Goal: Task Accomplishment & Management: Manage account settings

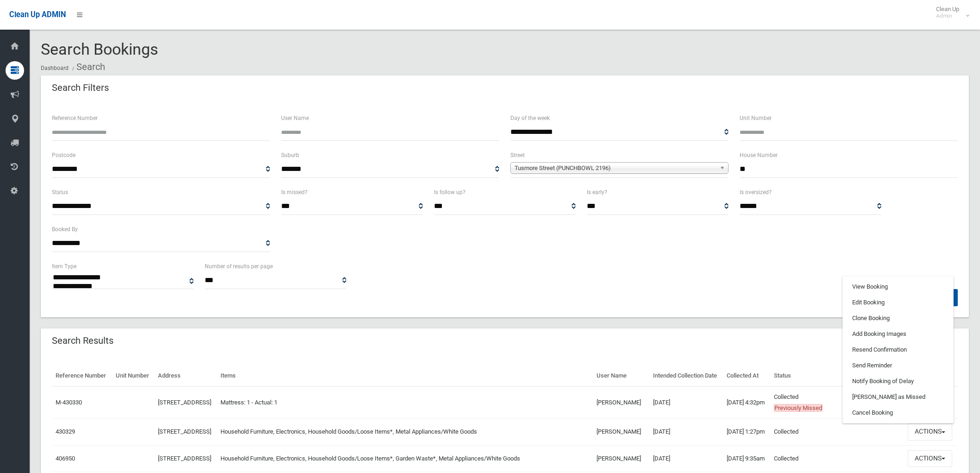
select select
click at [755, 170] on input "**" at bounding box center [848, 169] width 218 height 17
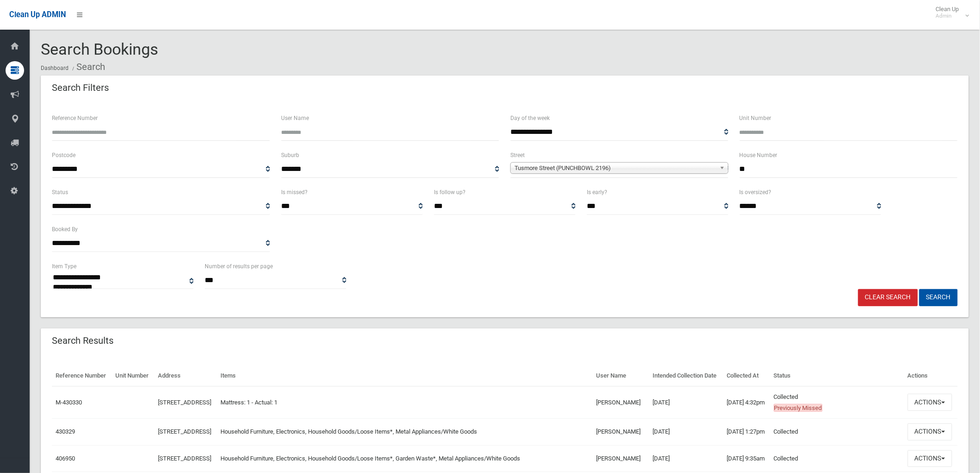
drag, startPoint x: 755, startPoint y: 170, endPoint x: 706, endPoint y: 164, distance: 49.0
click at [706, 164] on div "**********" at bounding box center [504, 168] width 917 height 37
click at [714, 165] on span "Tusmore Street (PUNCHBOWL 2196)" at bounding box center [614, 167] width 201 height 11
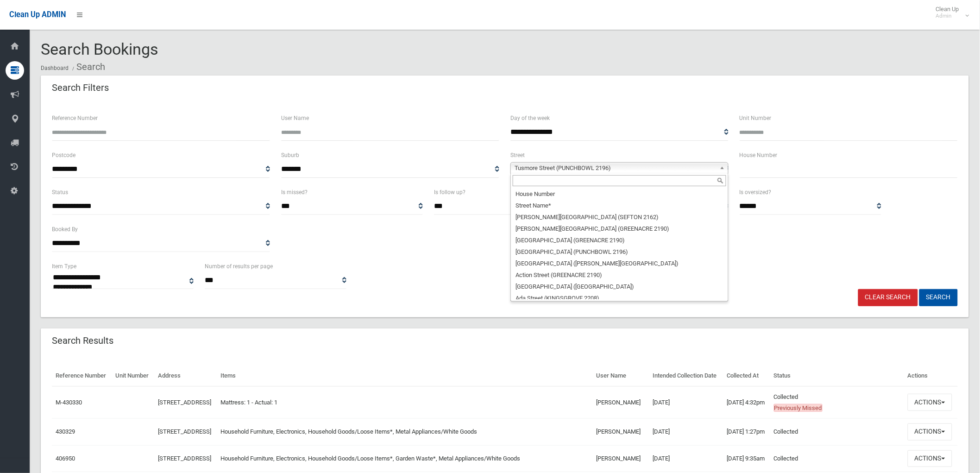
click at [642, 188] on div at bounding box center [619, 180] width 217 height 15
click at [637, 204] on li "Street Name*" at bounding box center [618, 206] width 213 height 12
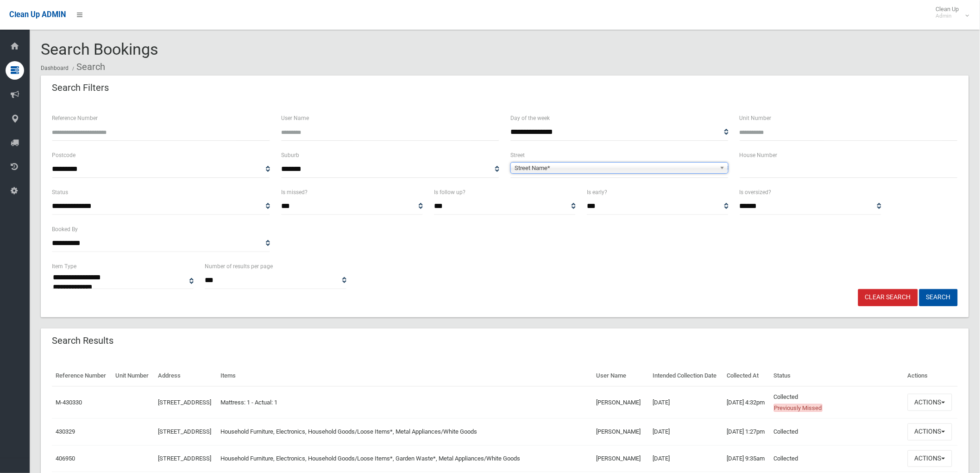
click at [589, 79] on div "Search Filters" at bounding box center [505, 88] width 928 height 26
click at [755, 169] on input "text" at bounding box center [848, 169] width 218 height 17
type input "**"
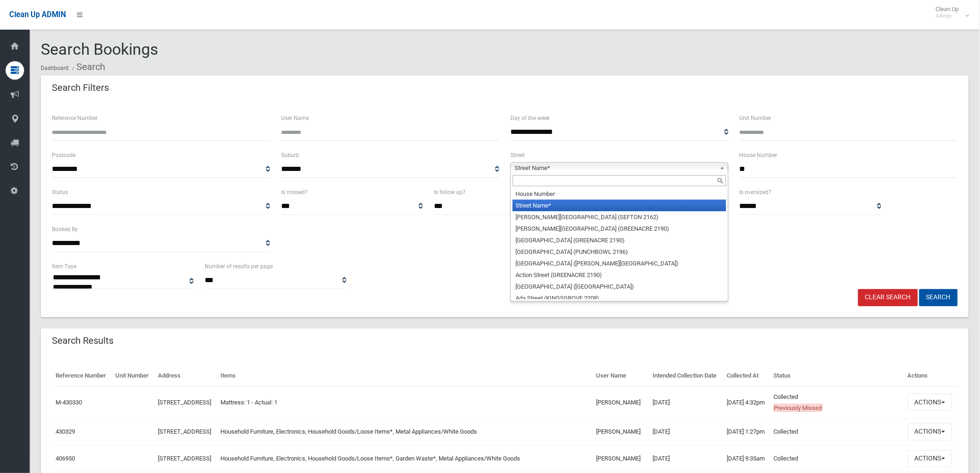
click at [678, 168] on span "Street Name*" at bounding box center [614, 167] width 201 height 11
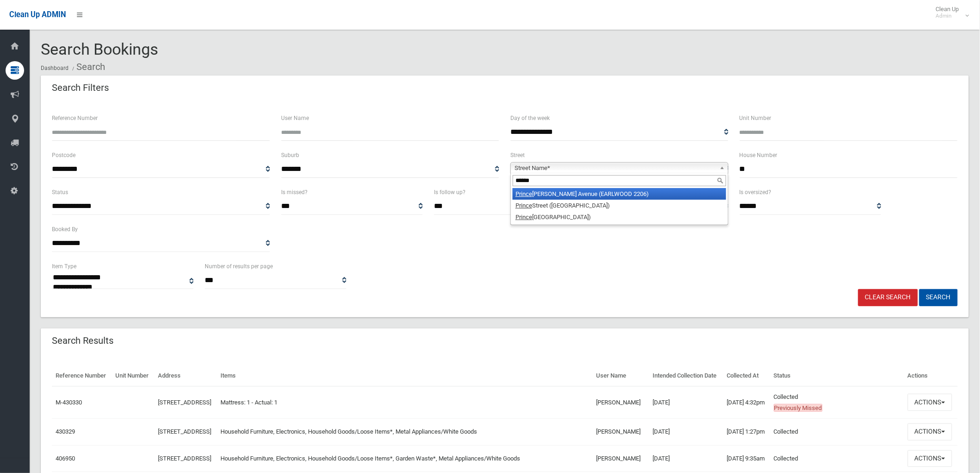
type input "******"
click at [660, 194] on li "Prince Edward Avenue (EARLWOOD 2206)" at bounding box center [618, 194] width 213 height 12
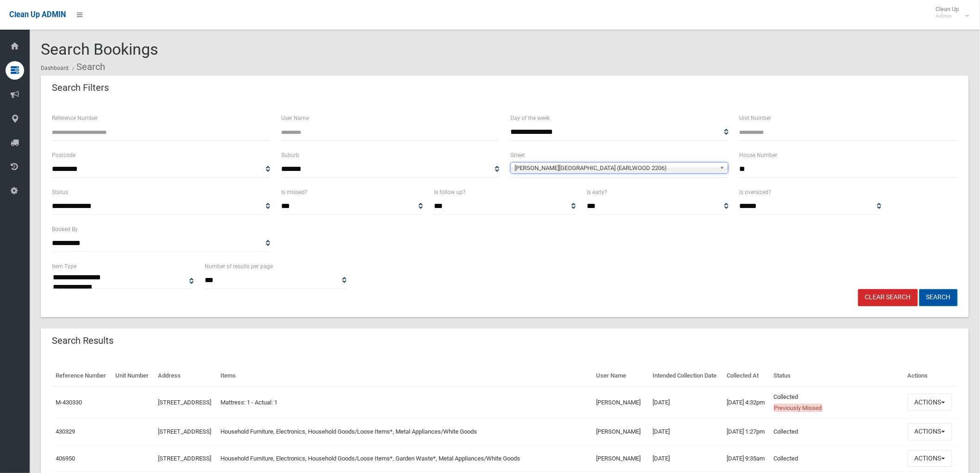
click at [945, 293] on button "Search" at bounding box center [938, 297] width 38 height 17
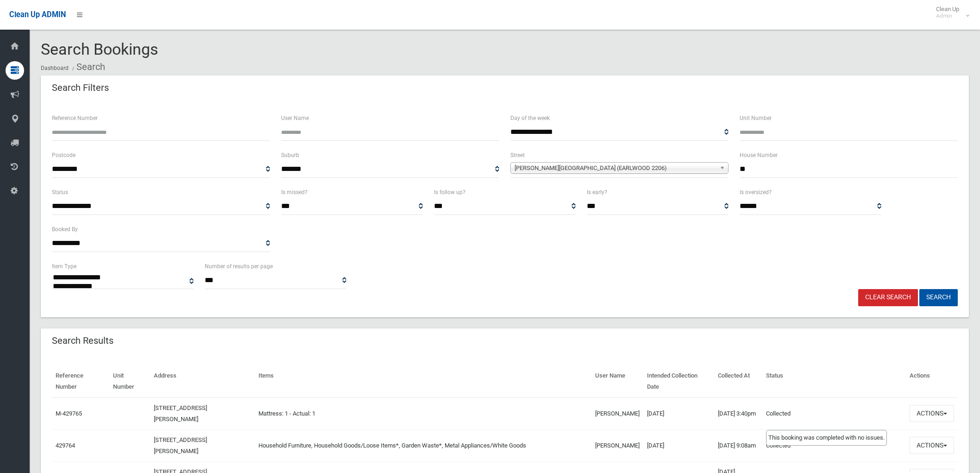
select select
click at [918, 417] on button "Actions" at bounding box center [931, 413] width 44 height 17
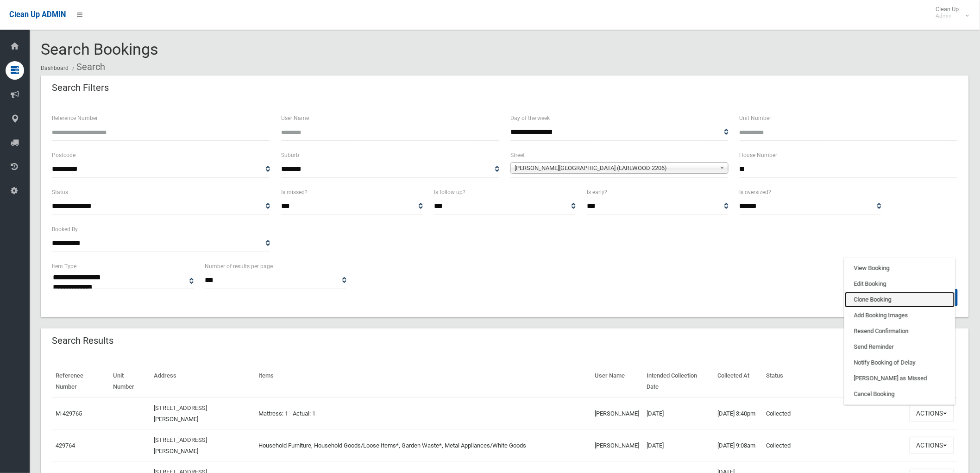
click at [881, 300] on link "Clone Booking" at bounding box center [899, 300] width 110 height 16
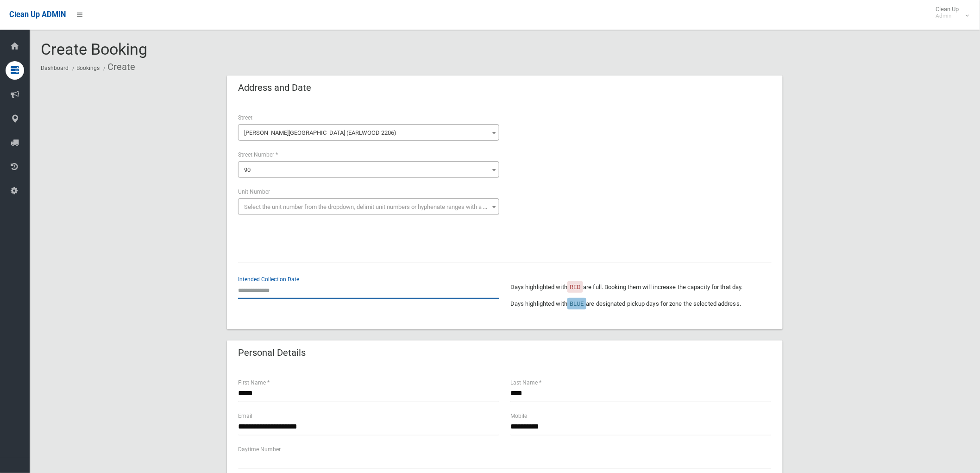
click at [261, 287] on input "text" at bounding box center [368, 289] width 261 height 17
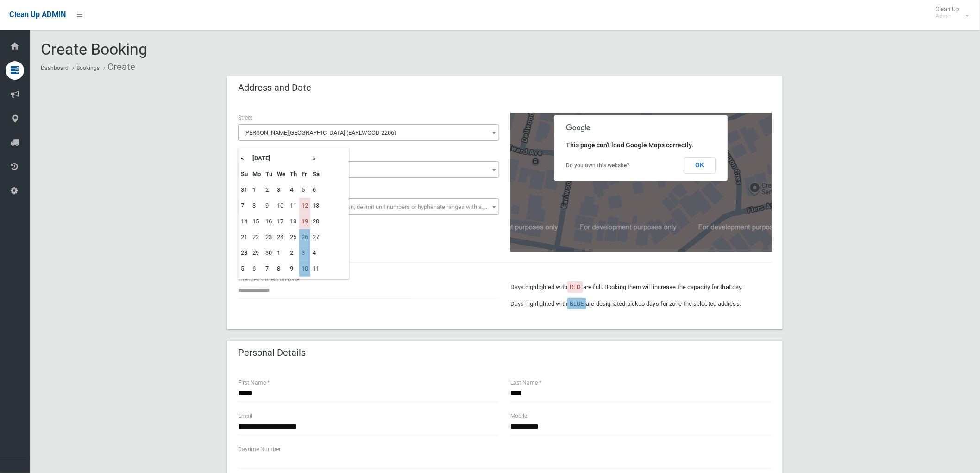
click at [307, 235] on td "26" at bounding box center [304, 237] width 11 height 16
type input "**********"
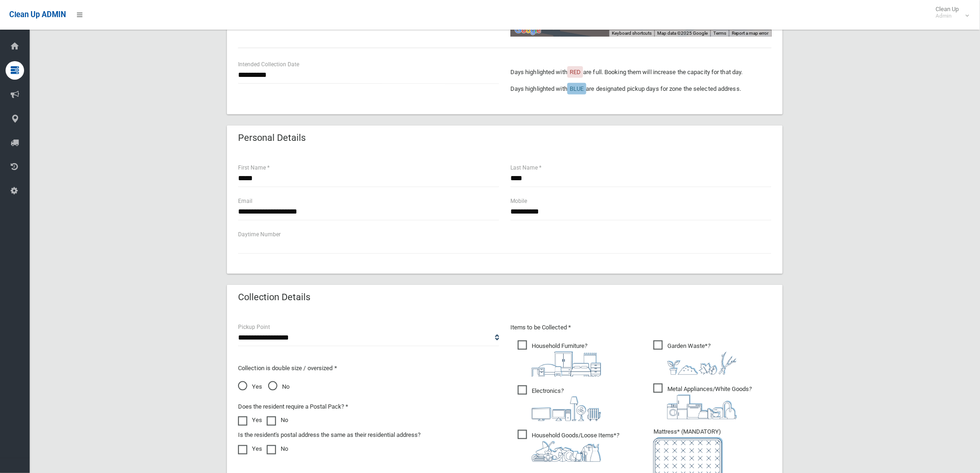
scroll to position [308, 0]
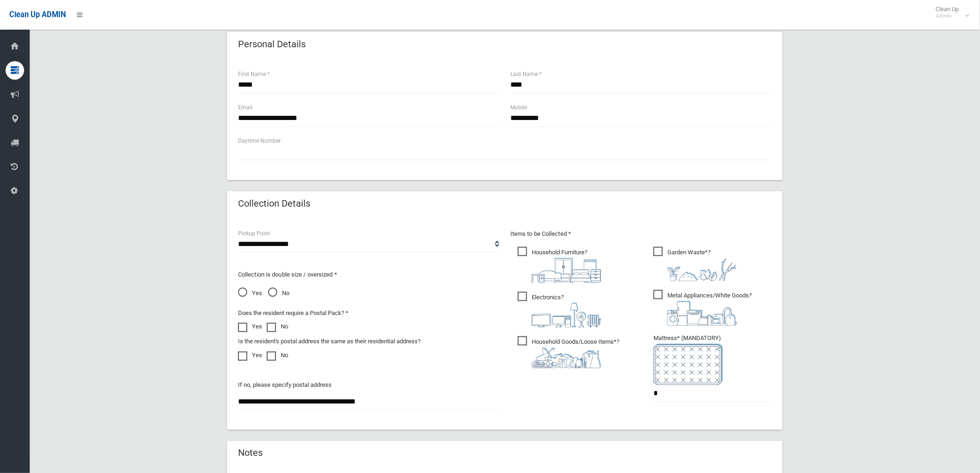
click at [568, 356] on img at bounding box center [565, 357] width 69 height 21
click at [553, 295] on span "Electronics ?" at bounding box center [559, 310] width 83 height 36
click at [704, 312] on img at bounding box center [701, 313] width 69 height 25
click at [537, 247] on span "Household Furniture ?" at bounding box center [559, 265] width 83 height 36
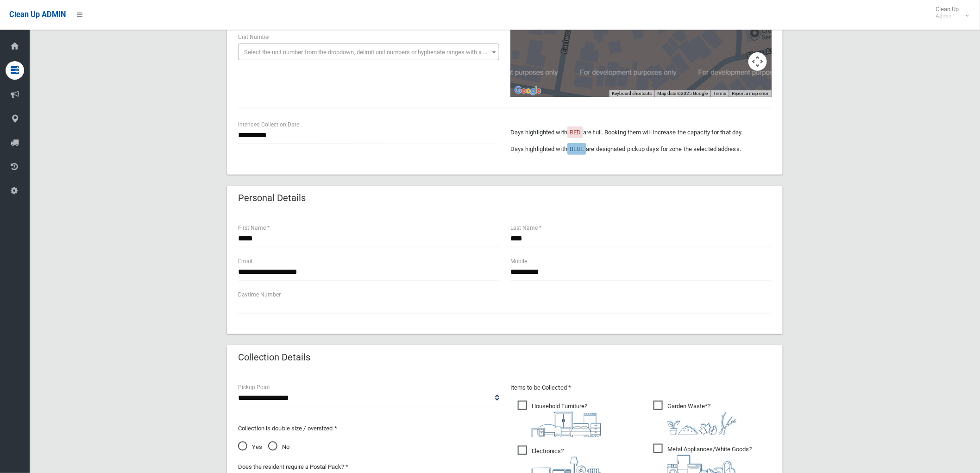
scroll to position [154, 0]
click at [335, 239] on input "*****" at bounding box center [368, 239] width 261 height 17
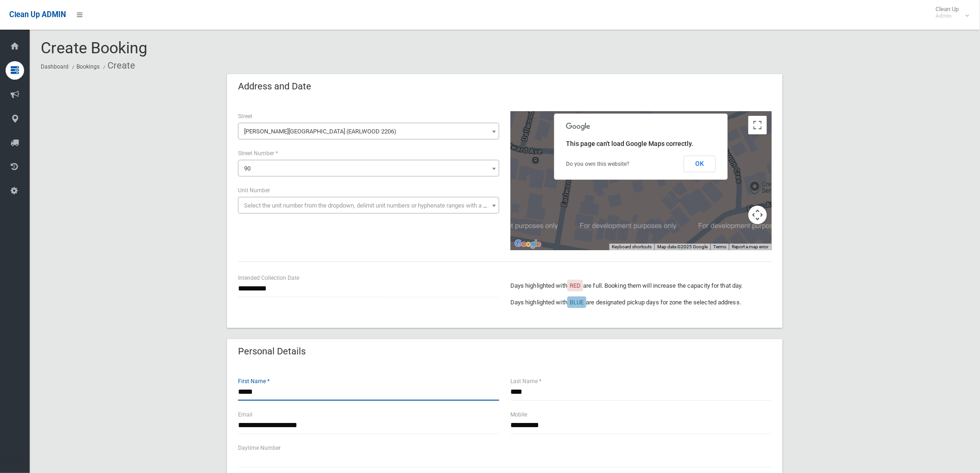
scroll to position [0, 0]
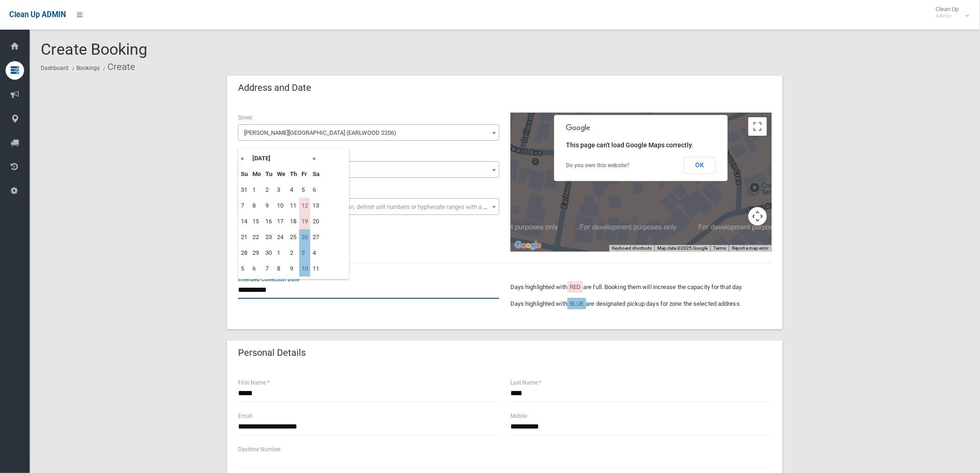
click at [331, 291] on input "**********" at bounding box center [368, 289] width 261 height 17
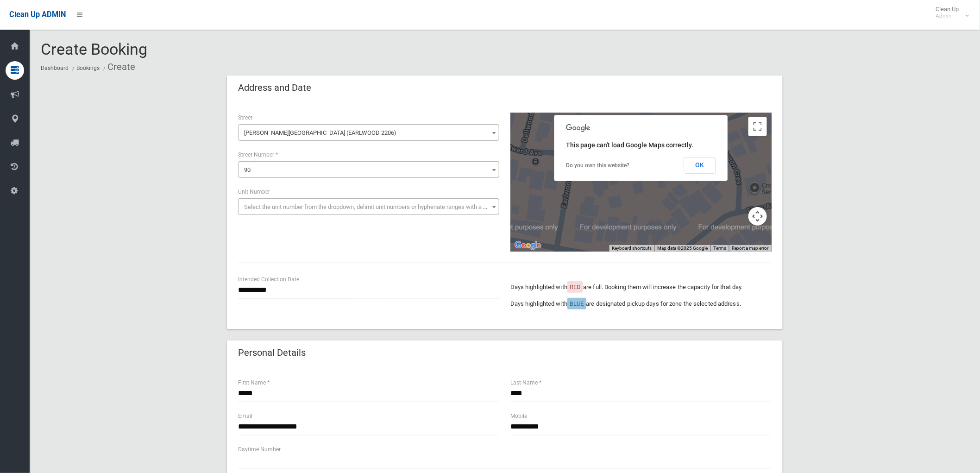
click at [401, 233] on div "**********" at bounding box center [504, 181] width 544 height 139
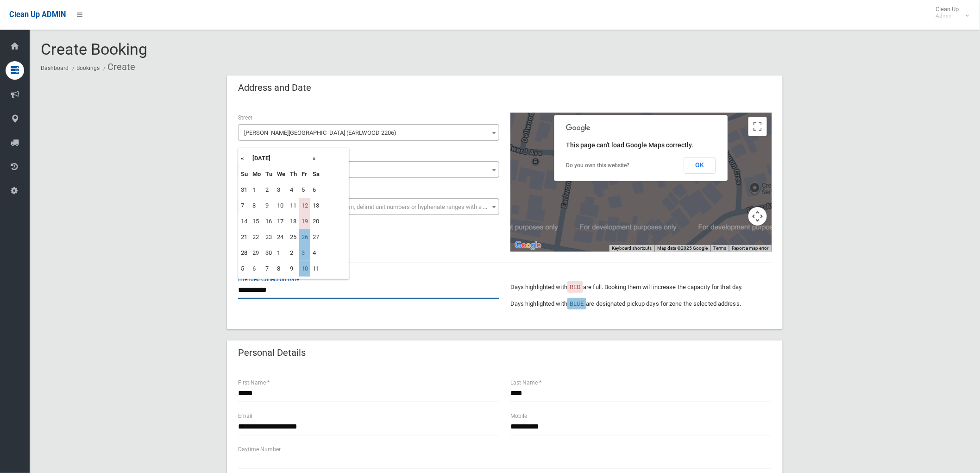
click at [327, 290] on input "**********" at bounding box center [368, 289] width 261 height 17
click at [364, 237] on div "**********" at bounding box center [504, 181] width 544 height 139
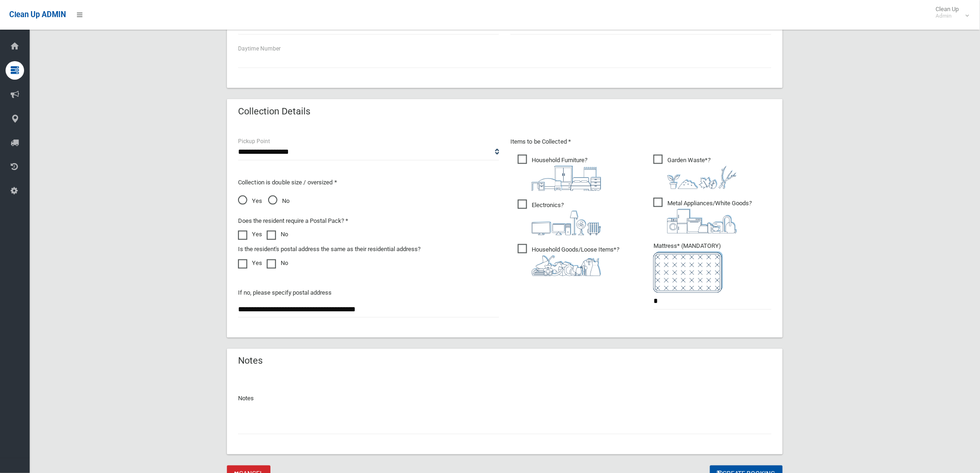
scroll to position [443, 0]
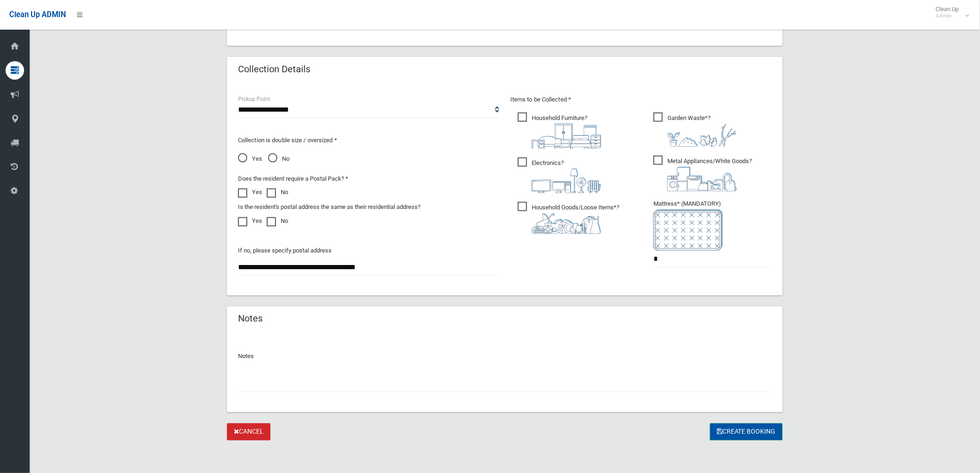
click at [732, 433] on button "Create Booking" at bounding box center [746, 431] width 73 height 17
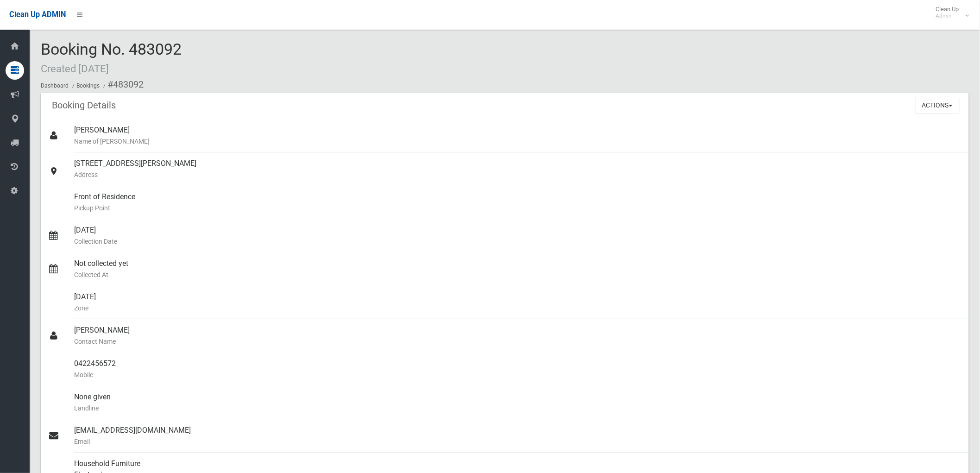
drag, startPoint x: 137, startPoint y: 46, endPoint x: 186, endPoint y: 50, distance: 49.7
click at [186, 50] on div "Booking No. 483092 Created [DATE] Dashboard Bookings #483092" at bounding box center [505, 67] width 928 height 52
drag, startPoint x: 185, startPoint y: 55, endPoint x: 46, endPoint y: 45, distance: 139.2
click at [46, 45] on div "Booking No. 483092 Created 03/09/2025 Dashboard Bookings #483092" at bounding box center [505, 67] width 928 height 52
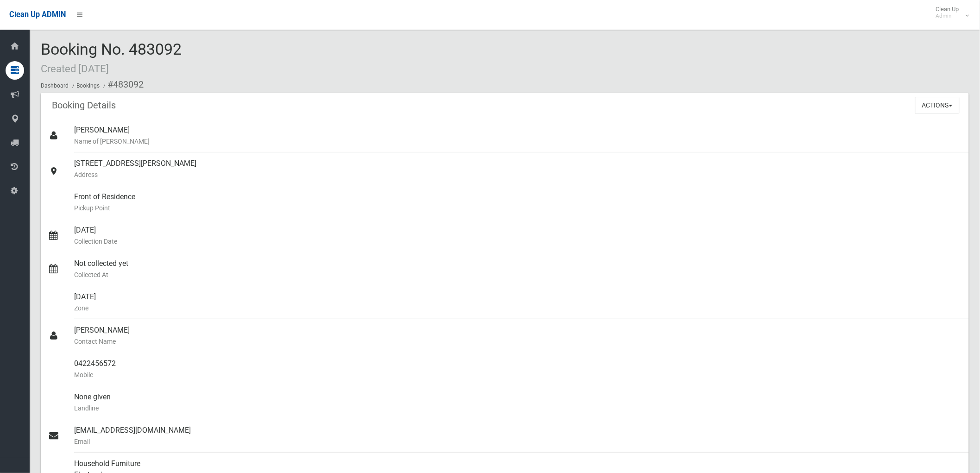
click at [45, 45] on span "Booking No. 483092 Created 03/09/2025" at bounding box center [111, 58] width 141 height 36
drag, startPoint x: 43, startPoint y: 44, endPoint x: 204, endPoint y: 49, distance: 161.7
click at [204, 49] on div "Booking No. 483092 Created 03/09/2025 Dashboard Bookings #483092" at bounding box center [505, 67] width 928 height 52
click at [202, 49] on div "Booking No. 483092 Created 03/09/2025 Dashboard Bookings #483092" at bounding box center [505, 67] width 928 height 52
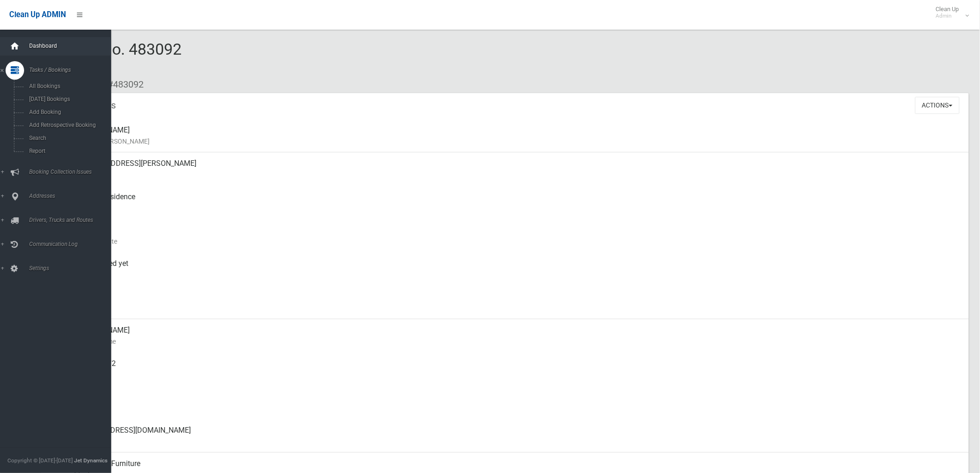
click at [12, 47] on icon at bounding box center [15, 46] width 10 height 19
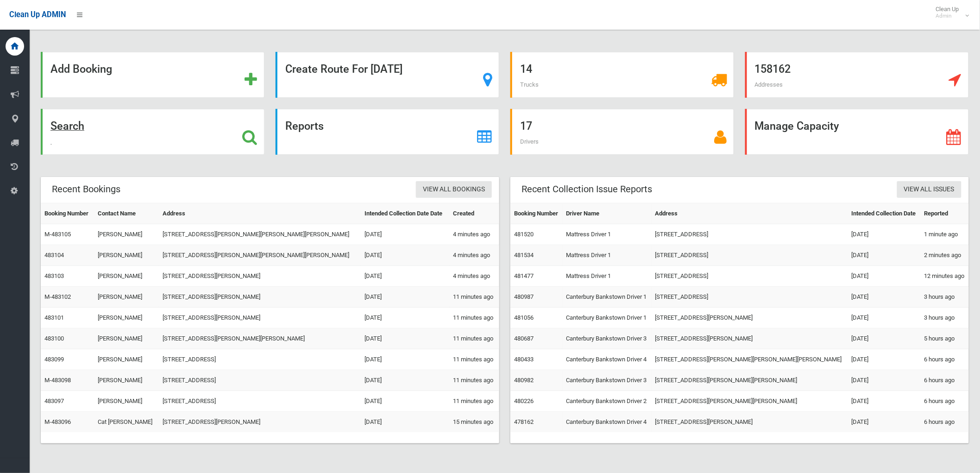
click at [137, 129] on div "Search" at bounding box center [153, 132] width 224 height 46
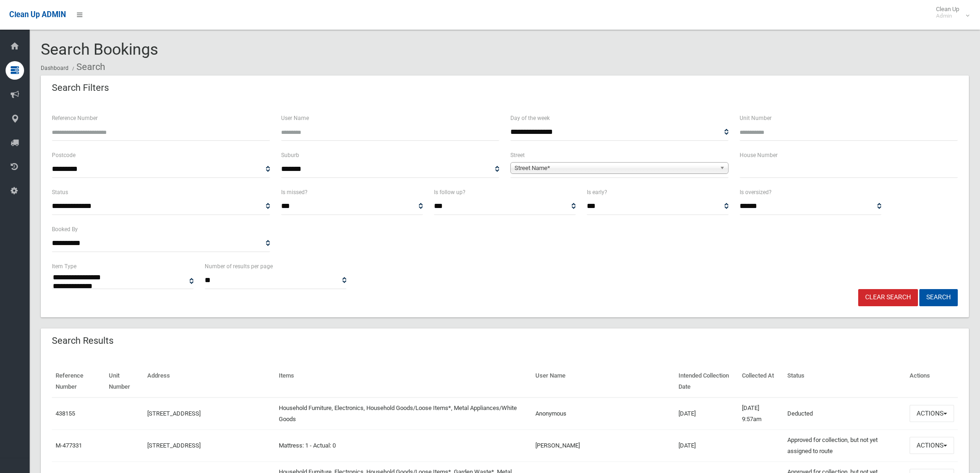
select select
click at [762, 169] on input "text" at bounding box center [848, 169] width 218 height 17
click at [722, 169] on b at bounding box center [723, 167] width 8 height 11
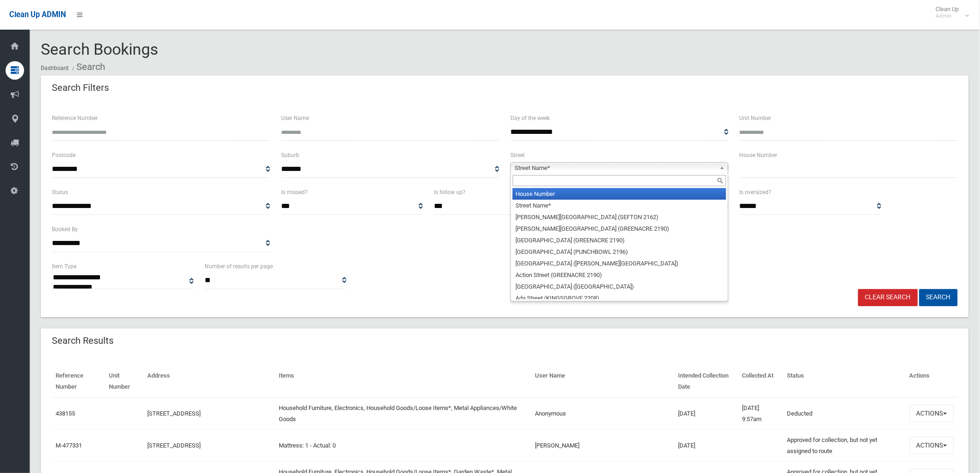
click at [607, 194] on li "House Number" at bounding box center [618, 194] width 213 height 12
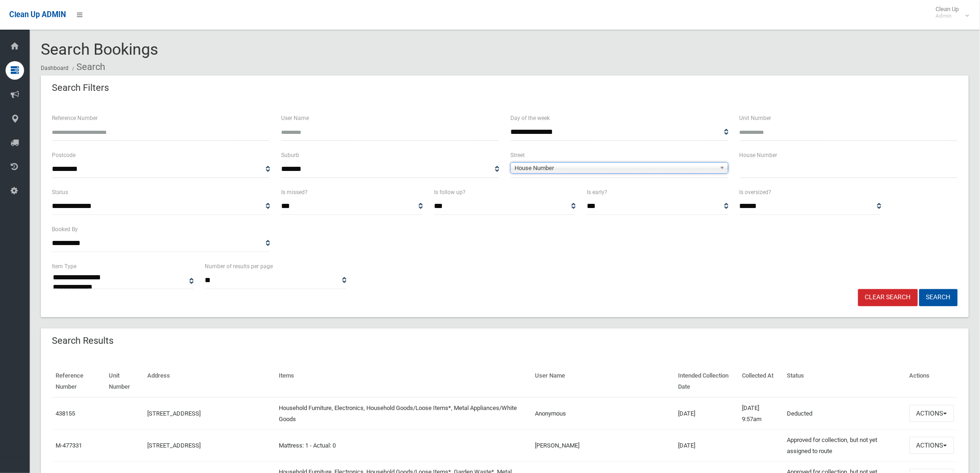
click at [747, 169] on input "text" at bounding box center [848, 169] width 218 height 17
type input "**"
click at [686, 167] on span "House Number" at bounding box center [614, 167] width 201 height 11
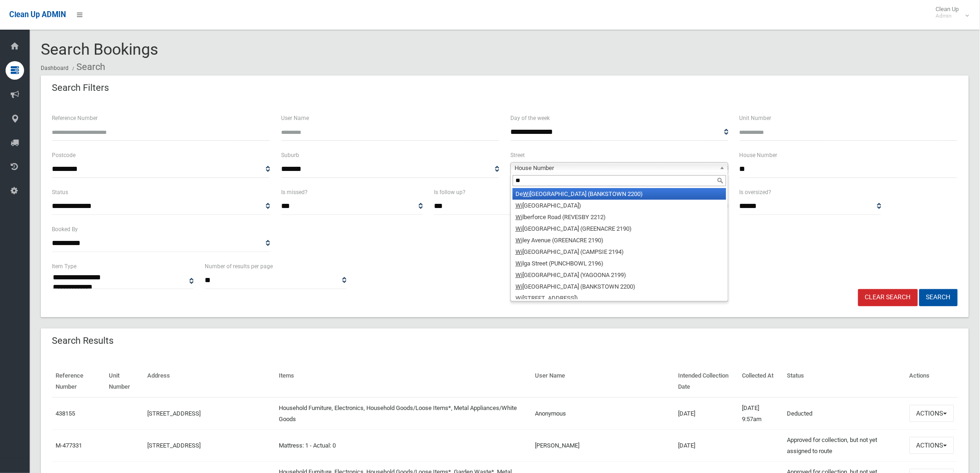
type input "*"
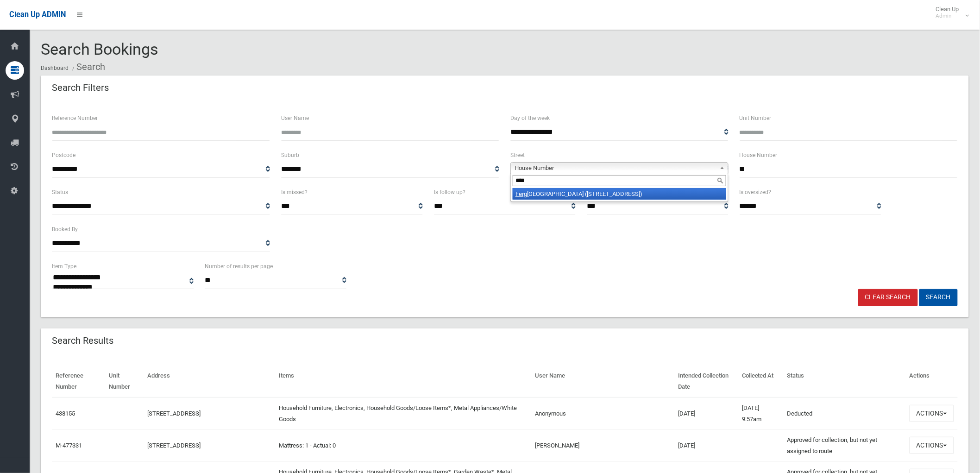
type input "****"
click at [641, 191] on li "Ferg uson Avenue (WILEY PARK 2195)" at bounding box center [618, 194] width 213 height 12
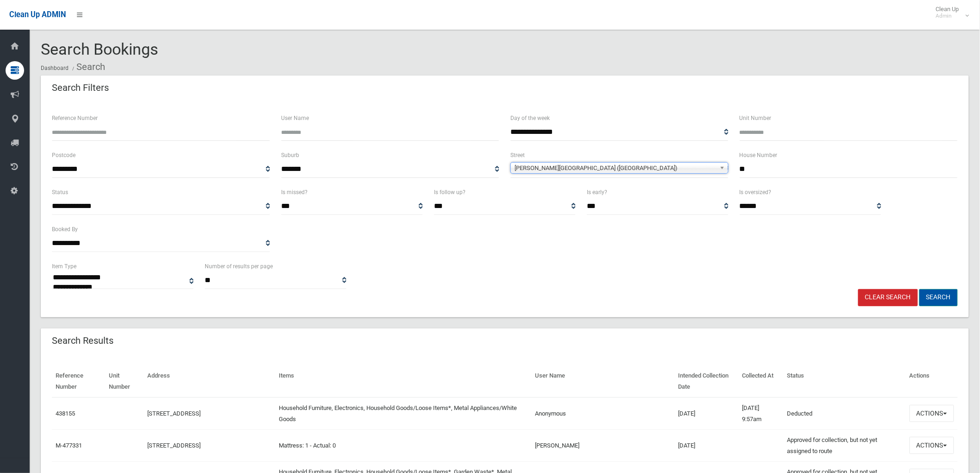
click at [943, 297] on button "Search" at bounding box center [938, 297] width 38 height 17
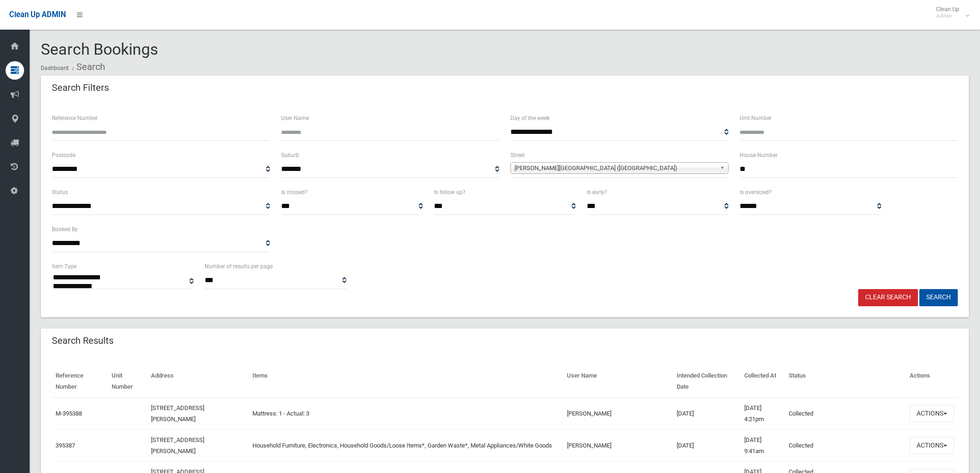
select select
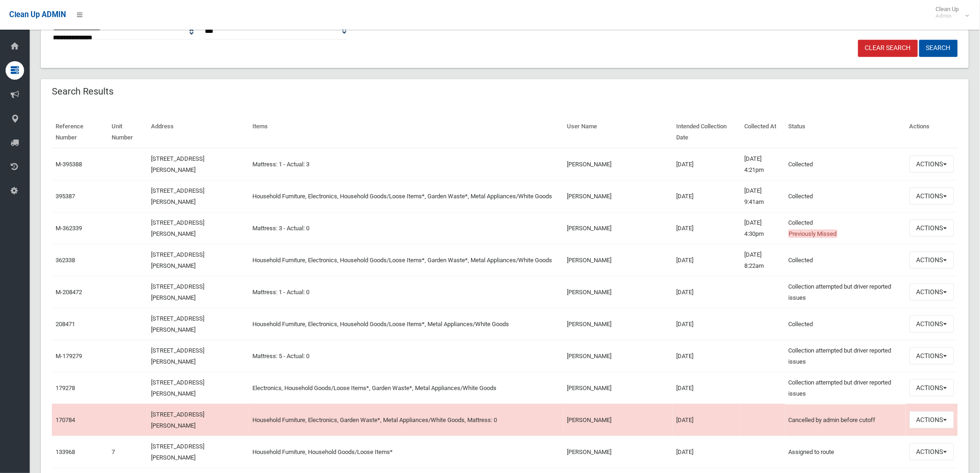
scroll to position [172, 0]
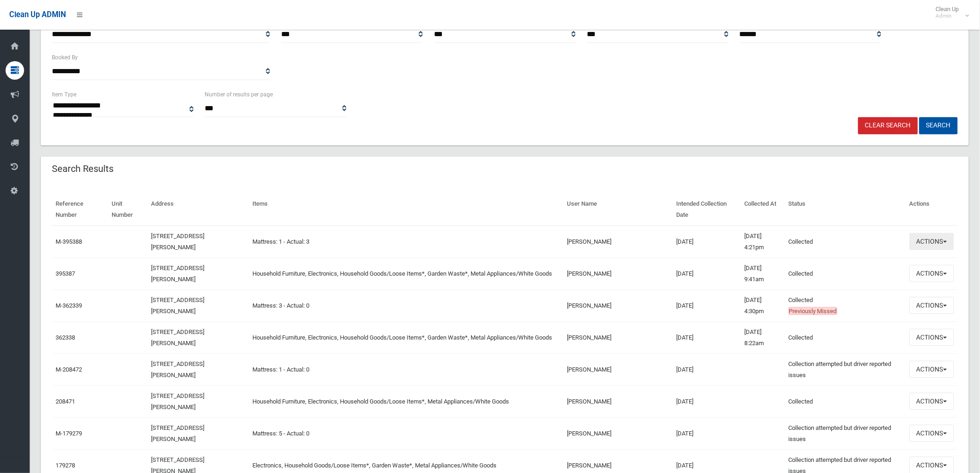
click at [929, 240] on button "Actions" at bounding box center [931, 241] width 44 height 17
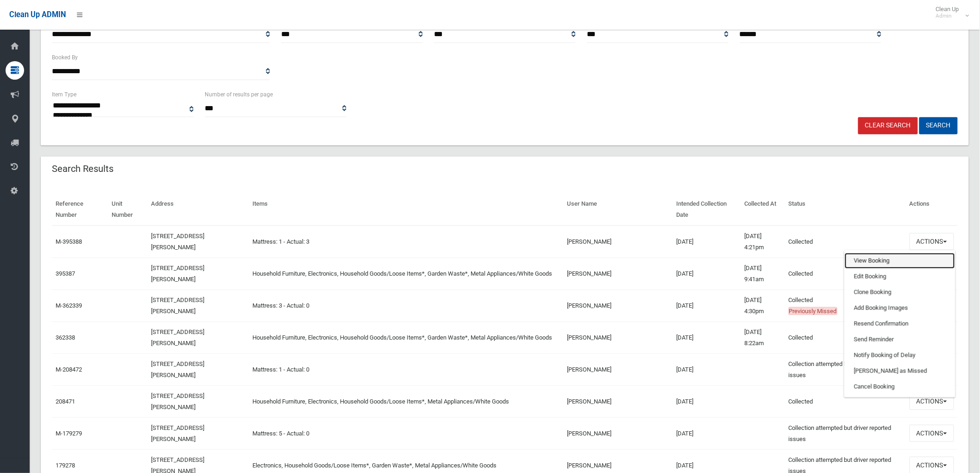
click at [861, 262] on link "View Booking" at bounding box center [899, 261] width 110 height 16
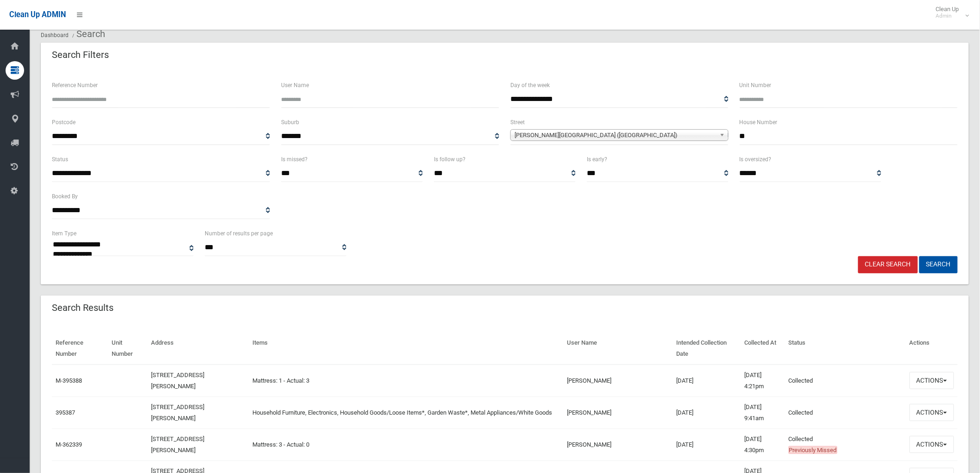
scroll to position [0, 0]
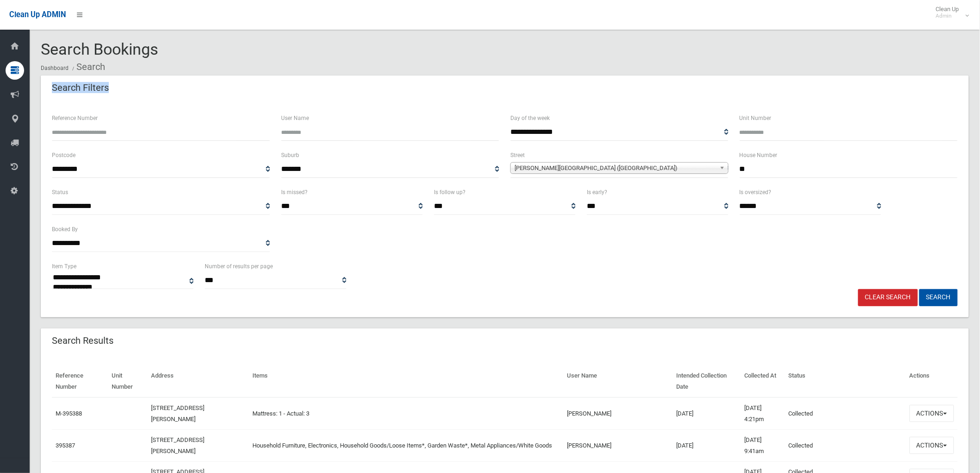
drag, startPoint x: 108, startPoint y: 87, endPoint x: 47, endPoint y: 88, distance: 60.7
click at [125, 85] on div "Search Filters" at bounding box center [505, 88] width 928 height 26
click at [873, 300] on link "Clear Search" at bounding box center [888, 297] width 60 height 17
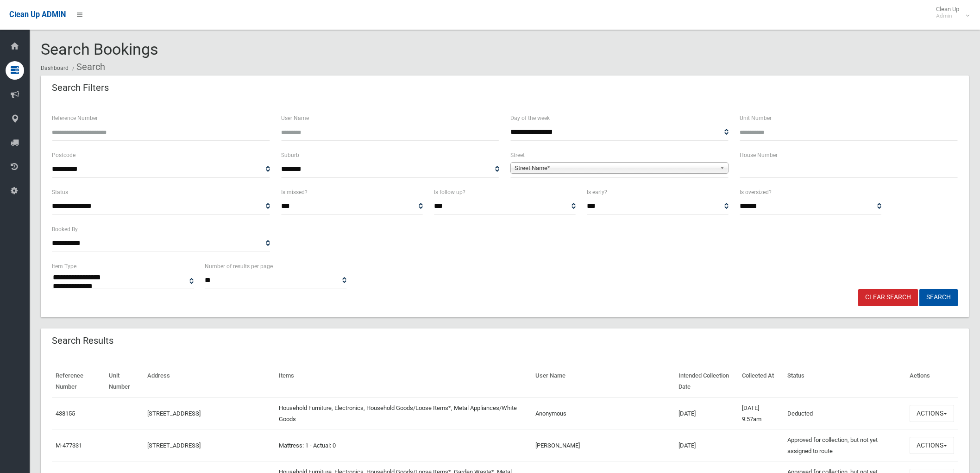
select select
type input "*"
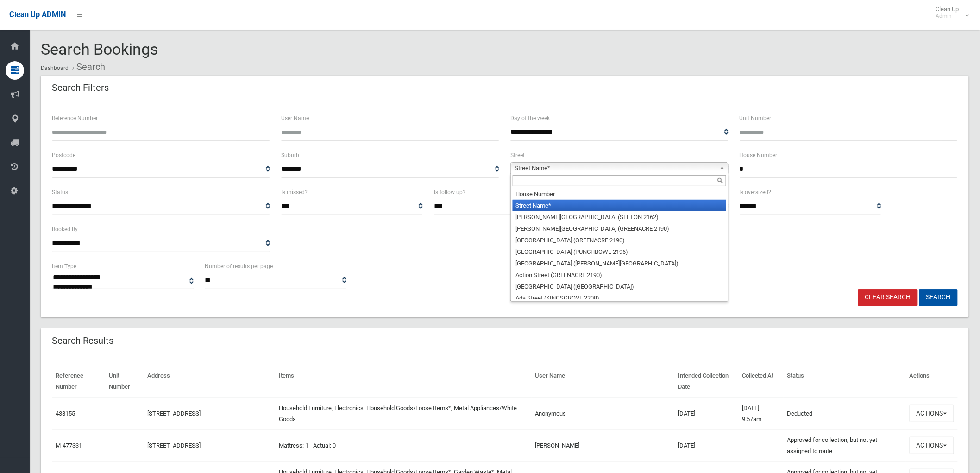
click at [693, 170] on span "Street Name*" at bounding box center [614, 167] width 201 height 11
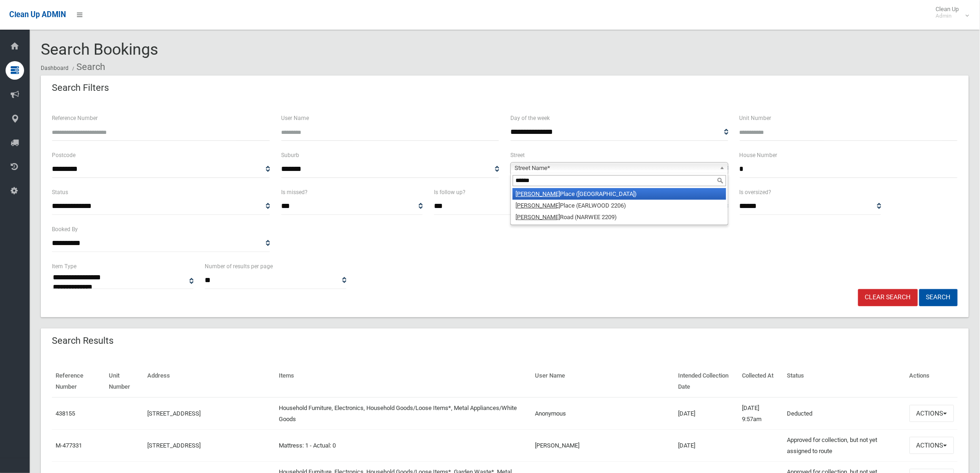
type input "******"
click at [618, 188] on li "Graham Place (PICNIC POINT 2213)" at bounding box center [618, 194] width 213 height 12
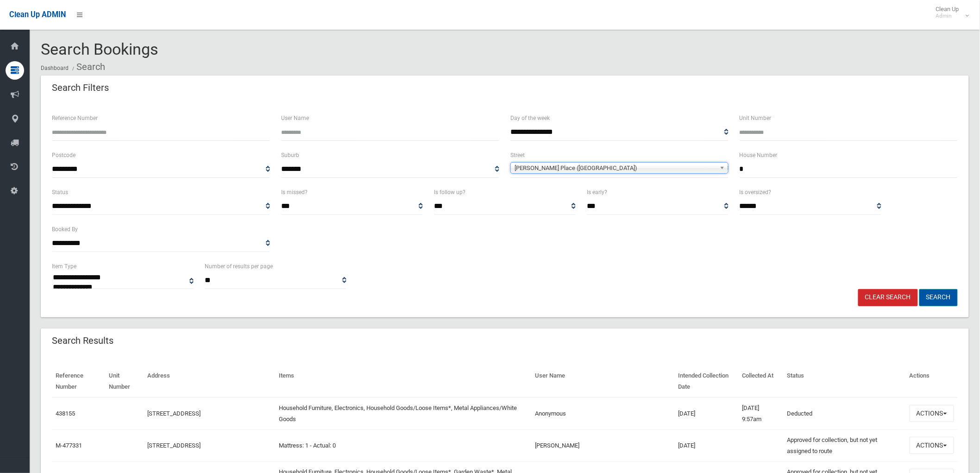
click at [945, 303] on button "Search" at bounding box center [938, 297] width 38 height 17
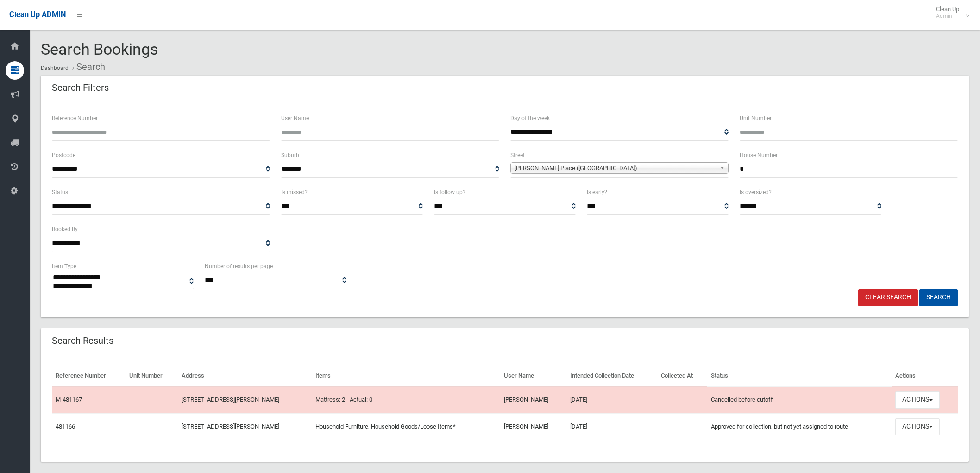
select select
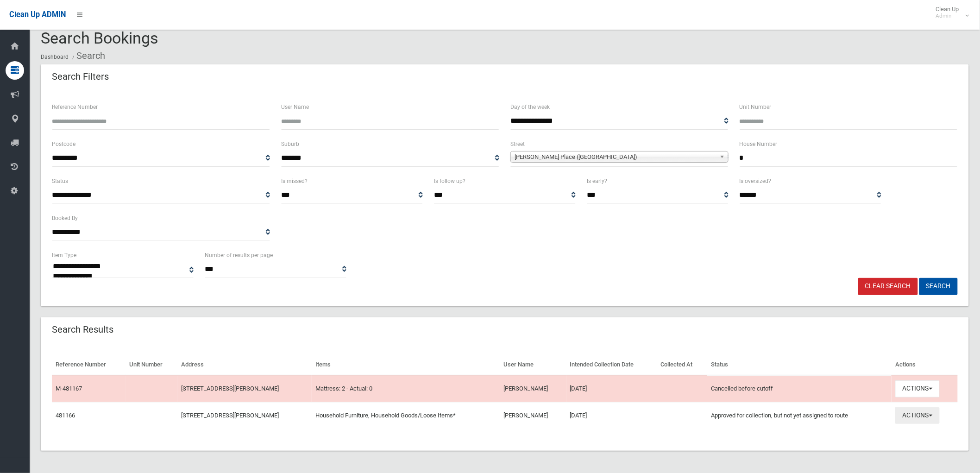
click at [931, 413] on button "Actions" at bounding box center [917, 415] width 44 height 17
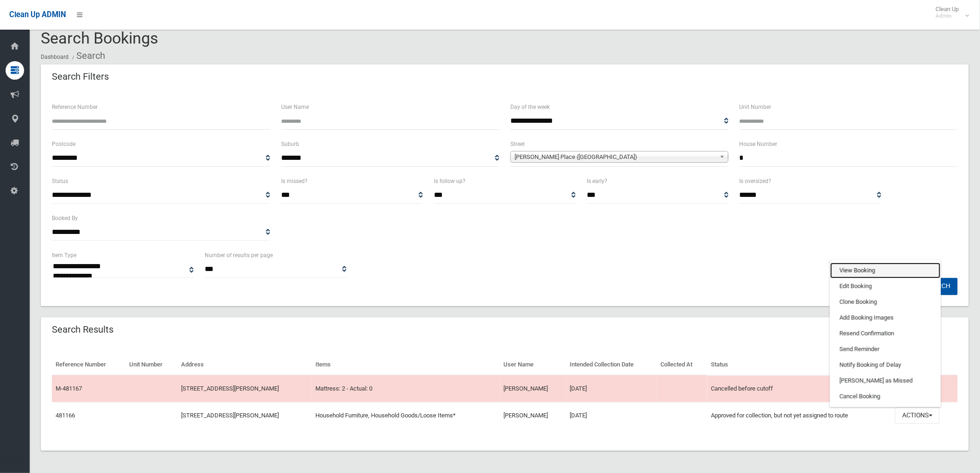
click at [892, 272] on link "View Booking" at bounding box center [885, 270] width 110 height 16
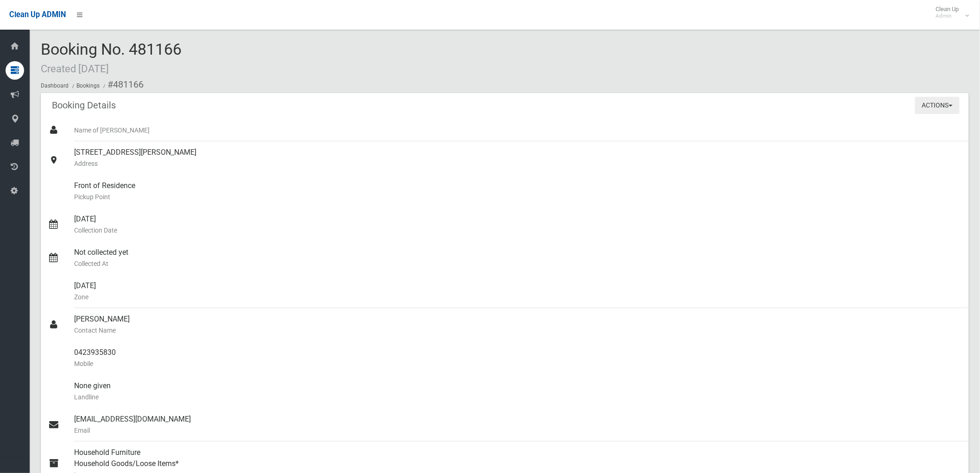
click at [944, 107] on button "Actions" at bounding box center [937, 105] width 44 height 17
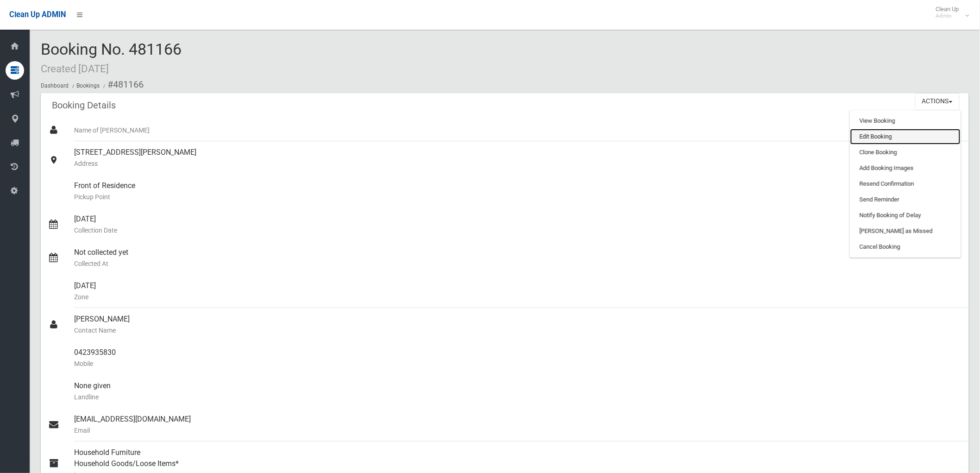
click at [889, 140] on link "Edit Booking" at bounding box center [905, 137] width 110 height 16
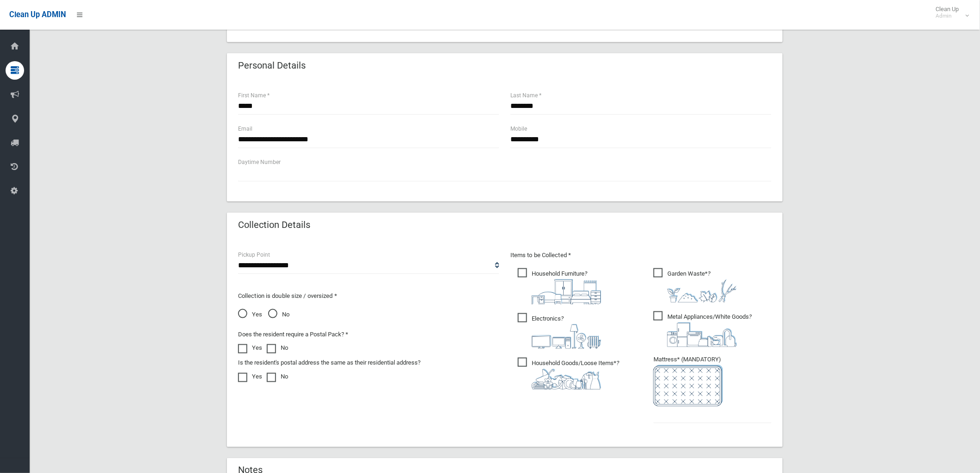
scroll to position [154, 0]
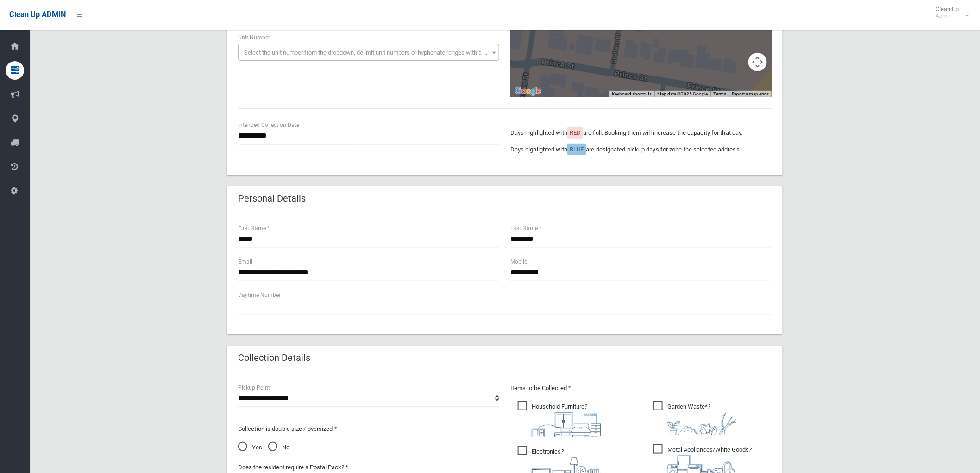
click at [252, 125] on div "**********" at bounding box center [368, 132] width 261 height 25
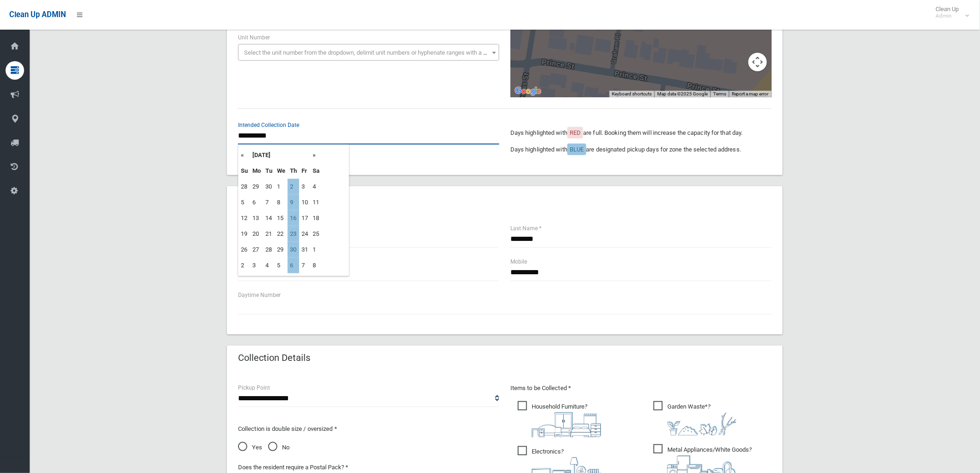
click at [253, 134] on input "**********" at bounding box center [368, 135] width 261 height 17
click at [244, 156] on th "«" at bounding box center [244, 155] width 12 height 16
click at [295, 234] on td "25" at bounding box center [293, 234] width 12 height 16
type input "**********"
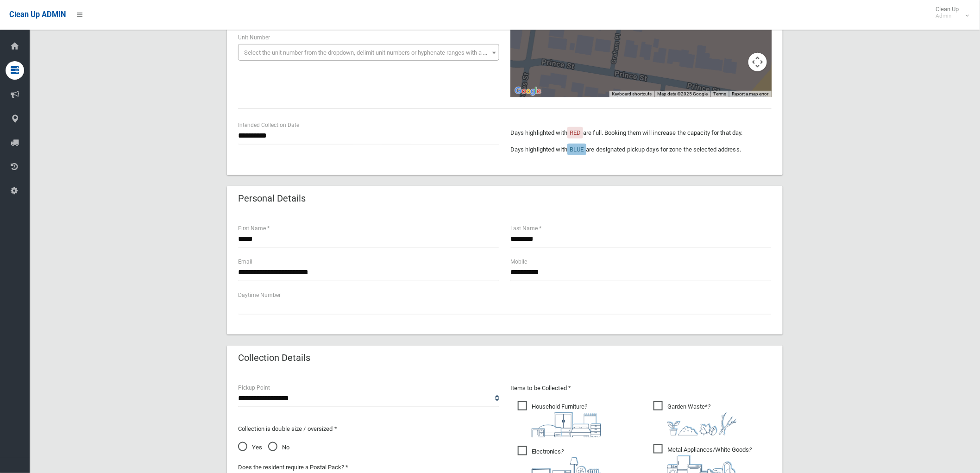
click at [335, 147] on div "**********" at bounding box center [368, 136] width 272 height 33
click at [336, 141] on input "**********" at bounding box center [368, 135] width 261 height 17
click at [432, 158] on div "**********" at bounding box center [504, 142] width 544 height 44
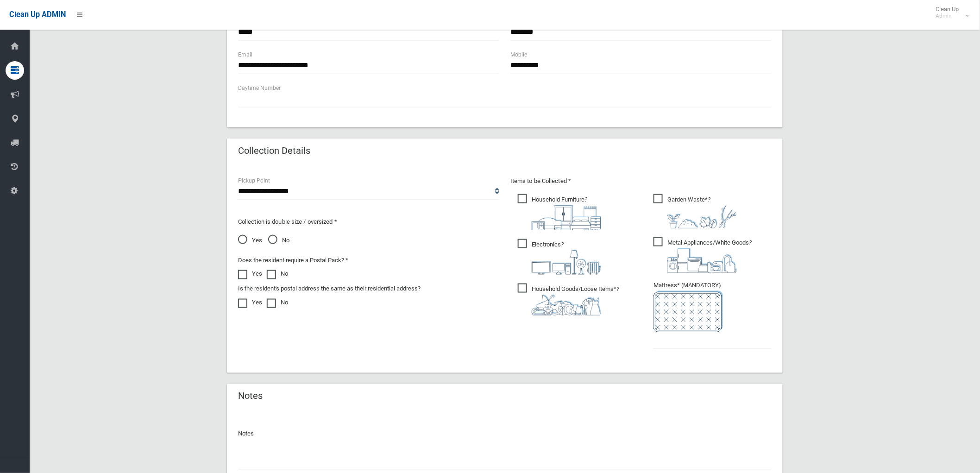
scroll to position [438, 0]
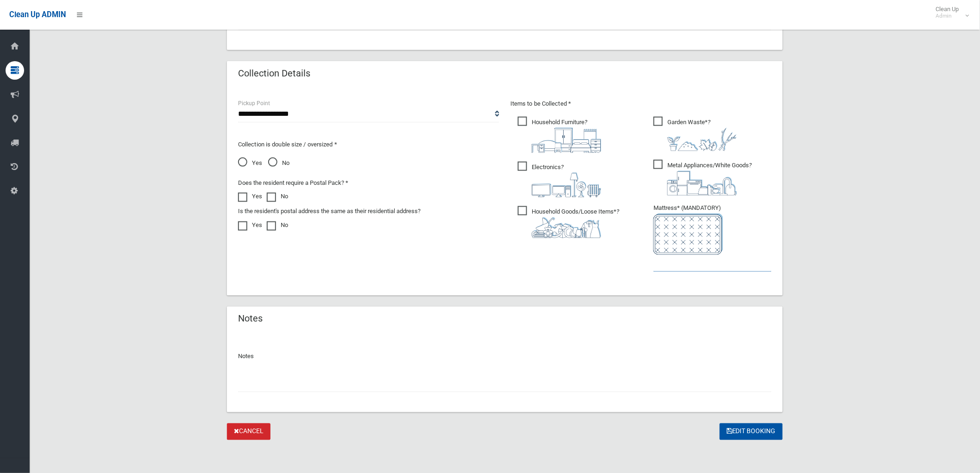
click at [701, 261] on input "text" at bounding box center [712, 263] width 118 height 17
type input "*"
click at [554, 159] on ul "Household Furniture ?" at bounding box center [572, 180] width 125 height 130
drag, startPoint x: 557, startPoint y: 166, endPoint x: 663, endPoint y: 170, distance: 106.1
click at [558, 166] on span "Electronics ?" at bounding box center [559, 180] width 83 height 36
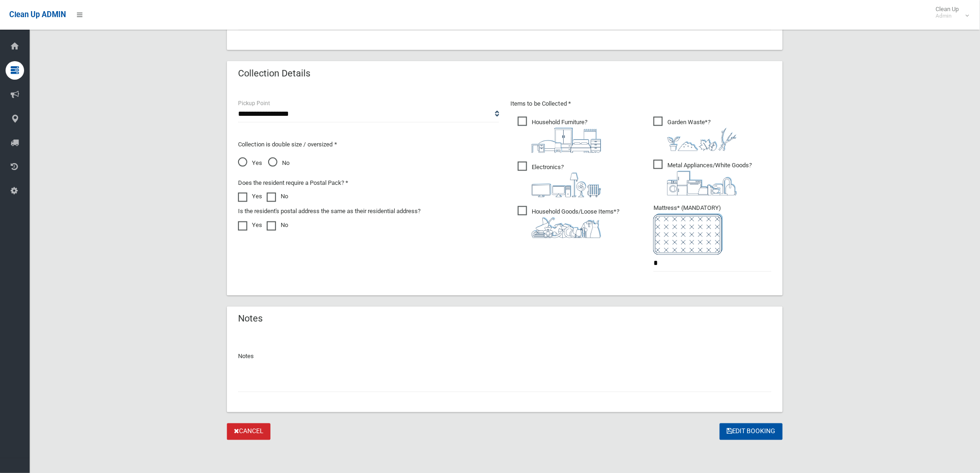
click at [678, 167] on span "Metal Appliances/White Goods ?" at bounding box center [702, 178] width 98 height 36
click at [625, 375] on input "text" at bounding box center [504, 383] width 533 height 17
type input "**********"
click at [733, 430] on button "Edit Booking" at bounding box center [750, 431] width 63 height 17
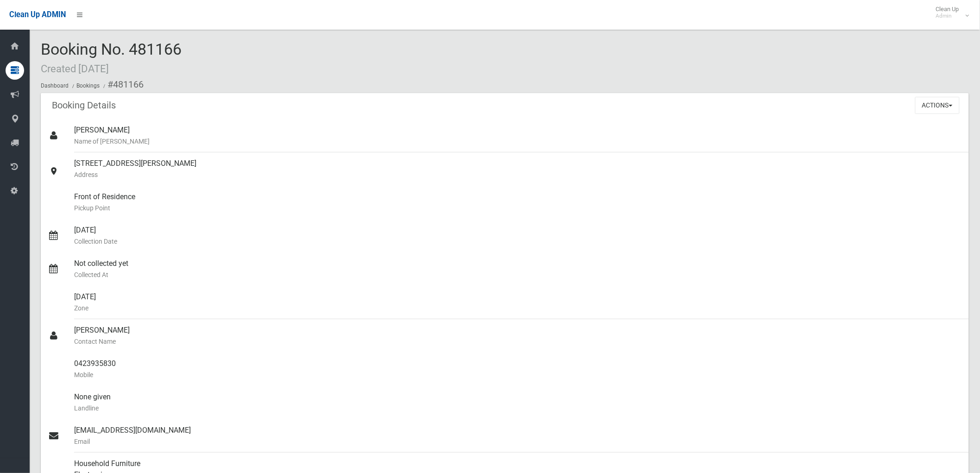
drag, startPoint x: 135, startPoint y: 53, endPoint x: 174, endPoint y: 53, distance: 38.9
click at [174, 53] on span "Booking No. 481166 Created [DATE]" at bounding box center [111, 58] width 141 height 36
click at [126, 44] on span "Booking No. 481166 Created [DATE]" at bounding box center [111, 58] width 141 height 36
drag, startPoint x: 131, startPoint y: 46, endPoint x: 199, endPoint y: 52, distance: 68.8
click at [199, 52] on div "Booking No. 481166 Created [DATE] Dashboard Bookings #481166" at bounding box center [505, 67] width 928 height 52
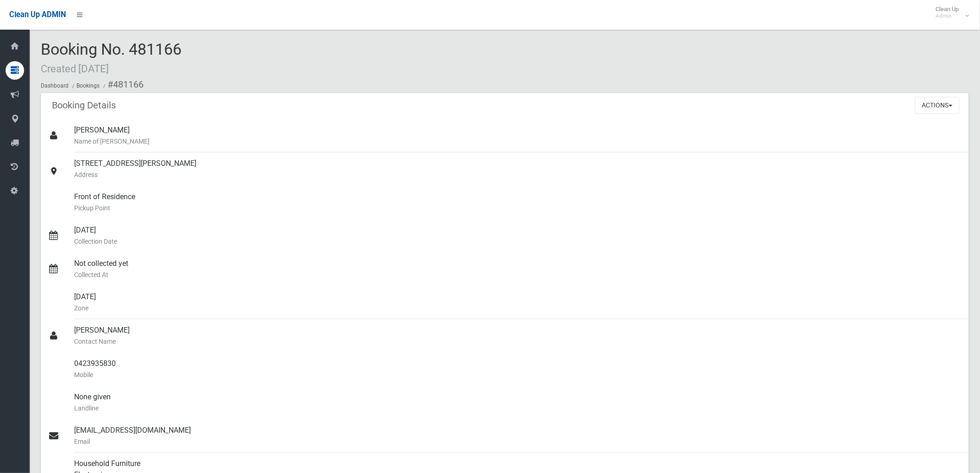
click at [188, 44] on div "Booking No. 481166 Created [DATE] Dashboard Bookings #481166" at bounding box center [505, 67] width 928 height 52
drag, startPoint x: 129, startPoint y: 49, endPoint x: 203, endPoint y: 49, distance: 74.1
click at [203, 49] on div "Booking No. 481166 Created [DATE] Dashboard Bookings #481166" at bounding box center [505, 67] width 928 height 52
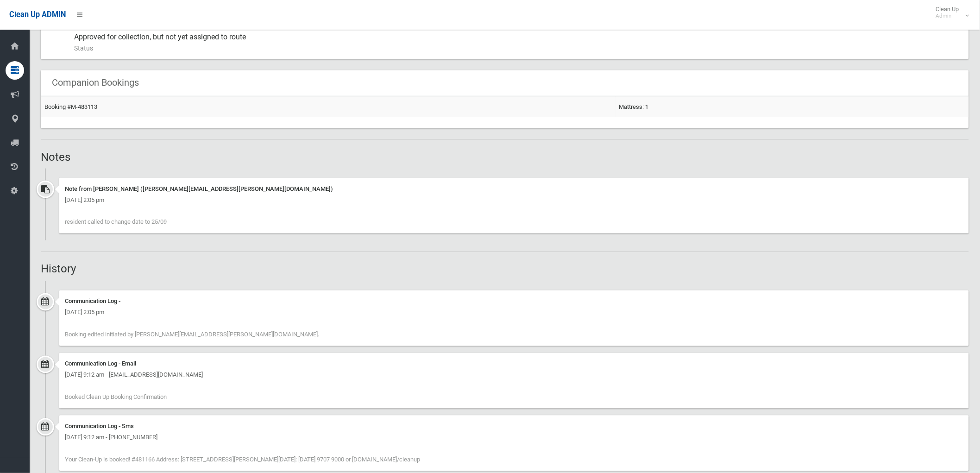
scroll to position [548, 0]
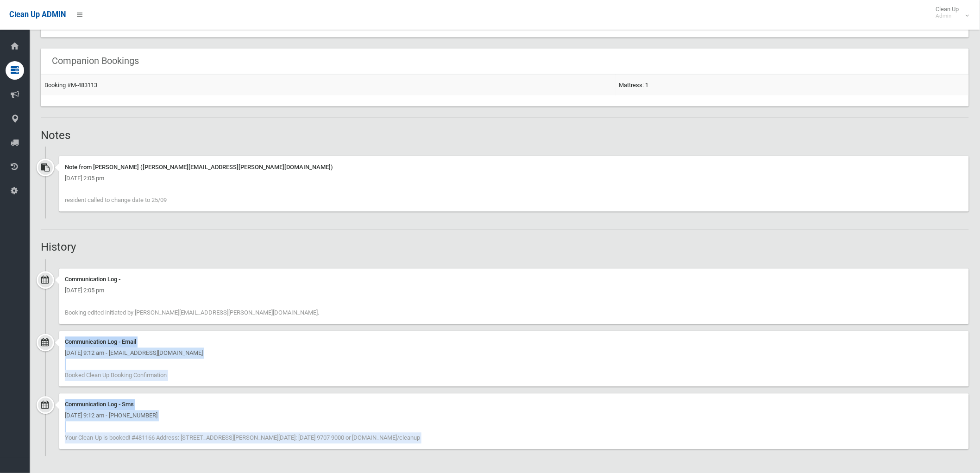
drag, startPoint x: 248, startPoint y: 309, endPoint x: 26, endPoint y: 302, distance: 221.4
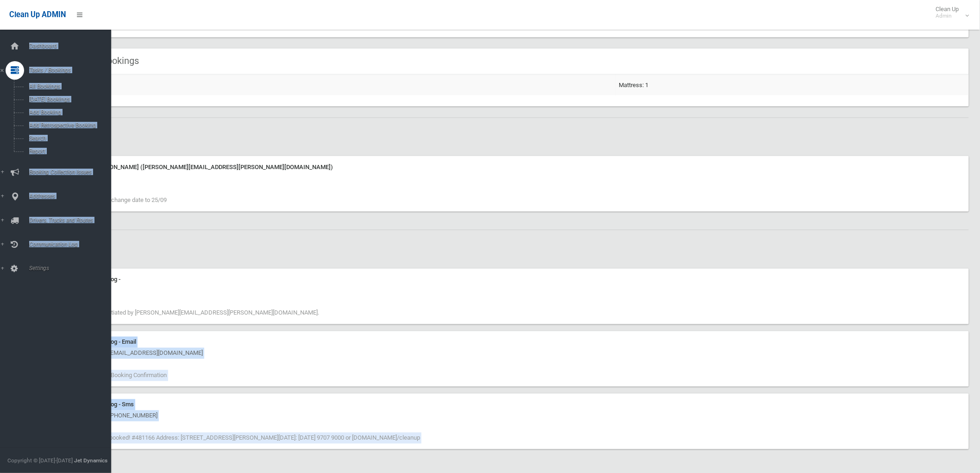
click at [26, 302] on div "Dashboard Tasks / Bookings All Bookings [DATE] Bookings Add Booking Add Retrosp…" at bounding box center [59, 251] width 119 height 443
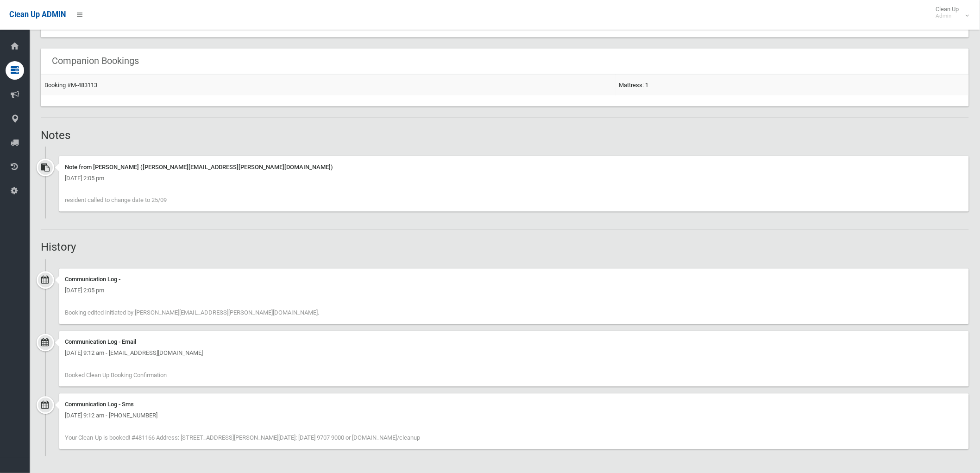
click at [282, 283] on div "Communication Log -" at bounding box center [514, 279] width 898 height 11
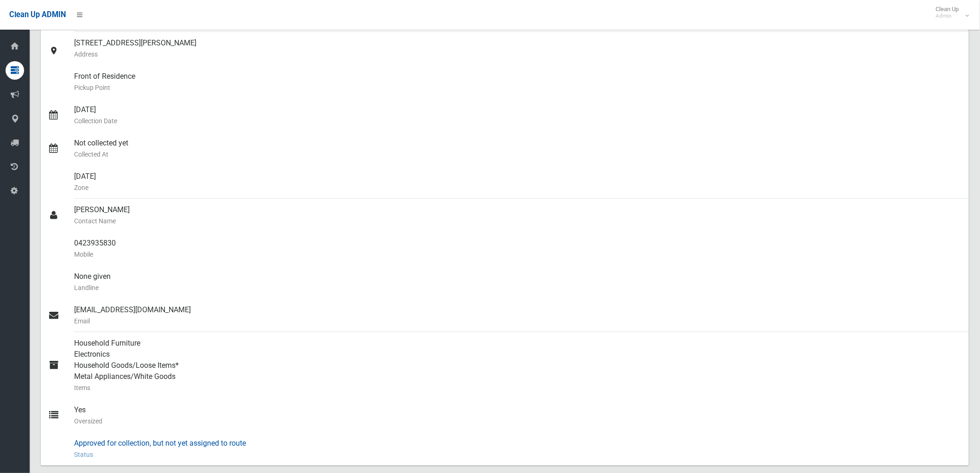
scroll to position [0, 0]
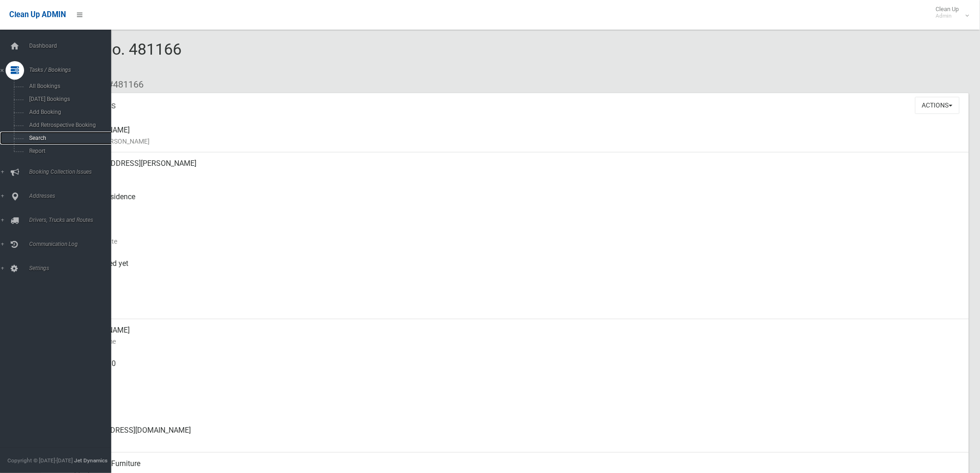
click at [48, 137] on span "Search" at bounding box center [68, 138] width 85 height 6
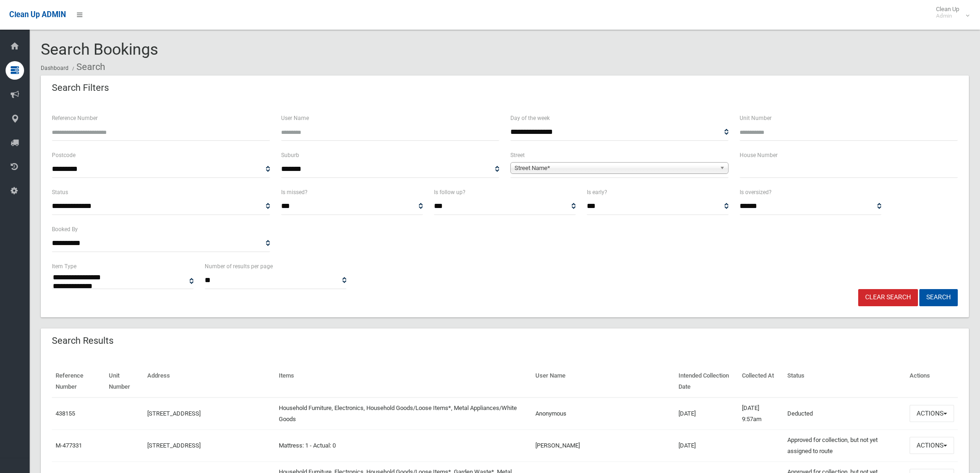
select select
